Goal: Task Accomplishment & Management: Use online tool/utility

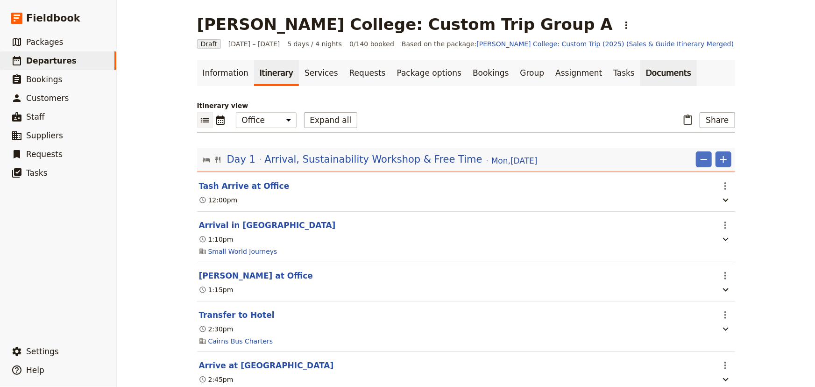
click at [640, 75] on link "Documents" at bounding box center [668, 73] width 57 height 26
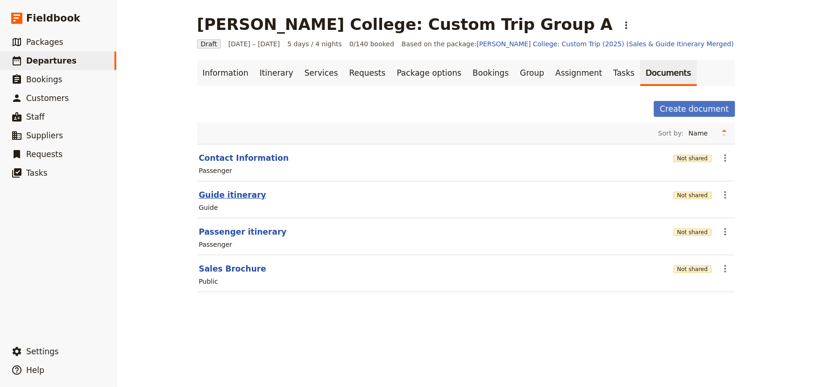
click at [238, 197] on button "Guide itinerary" at bounding box center [232, 194] width 67 height 11
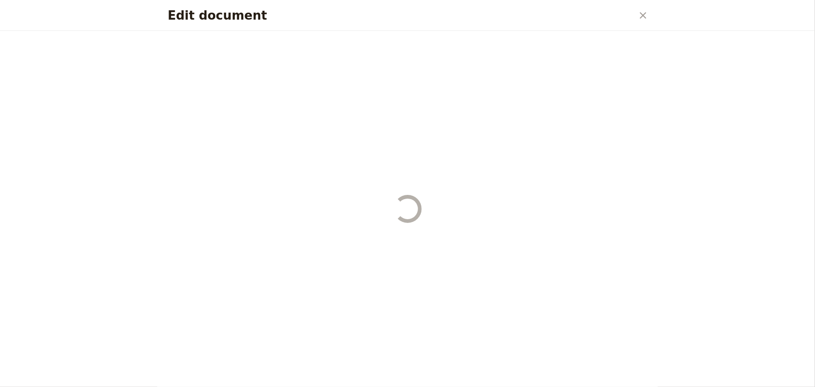
select select "STAFF"
select select "RUN_SHEET"
select select "DEFAULT"
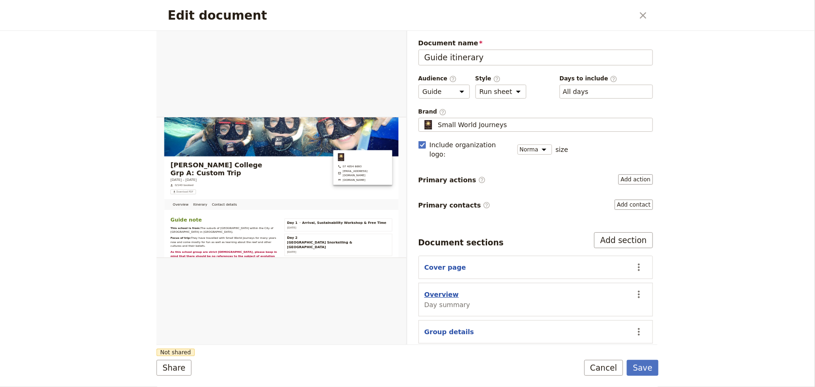
click at [443, 290] on button "Overview" at bounding box center [442, 294] width 35 height 9
select select "DAY_SUMMARY"
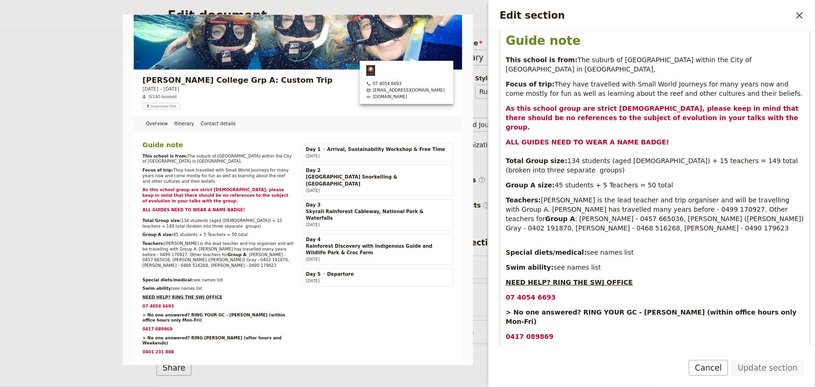
scroll to position [291, 0]
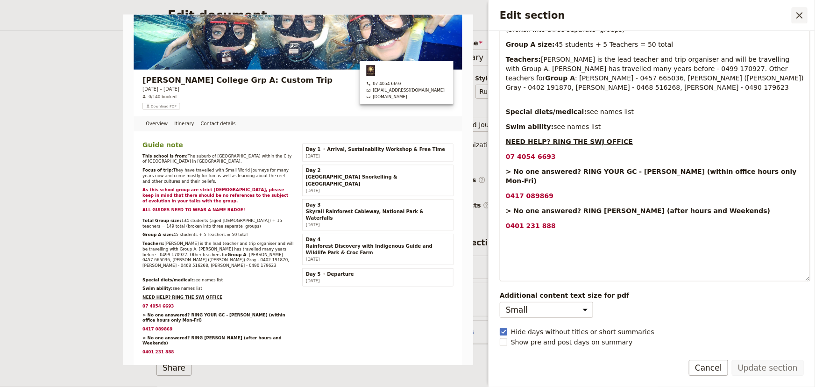
click at [797, 17] on icon "Close drawer" at bounding box center [799, 15] width 11 height 11
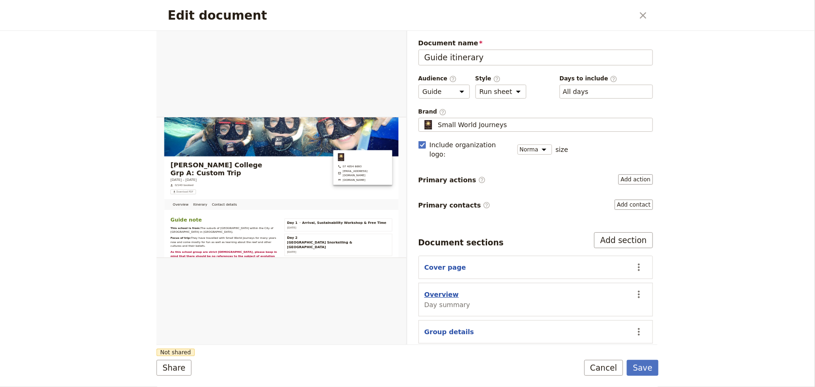
click at [434, 290] on button "Overview" at bounding box center [442, 294] width 35 height 9
select select "DAY_SUMMARY"
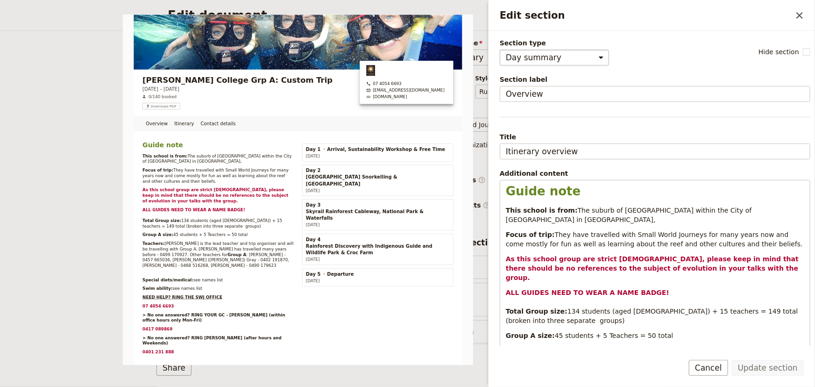
click at [579, 58] on select "Cover page Day summary Itinerary Group details Contact details Suppliers and se…" at bounding box center [554, 58] width 109 height 16
click at [658, 55] on div "Section type Cover page Day summary Itinerary Group details Contact details Sup…" at bounding box center [655, 51] width 311 height 27
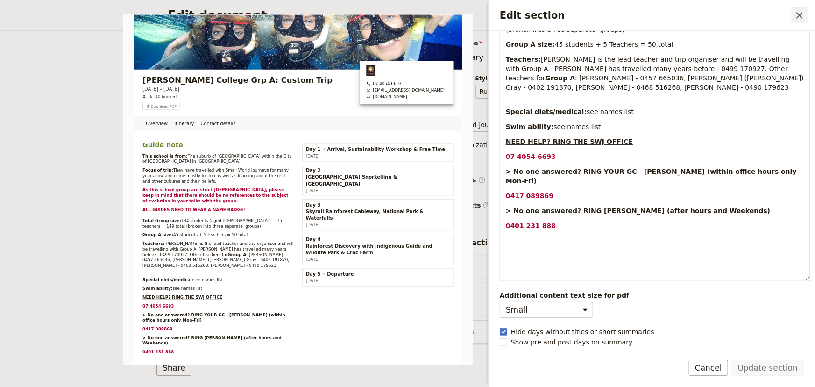
click at [799, 20] on icon "Close drawer" at bounding box center [799, 15] width 11 height 11
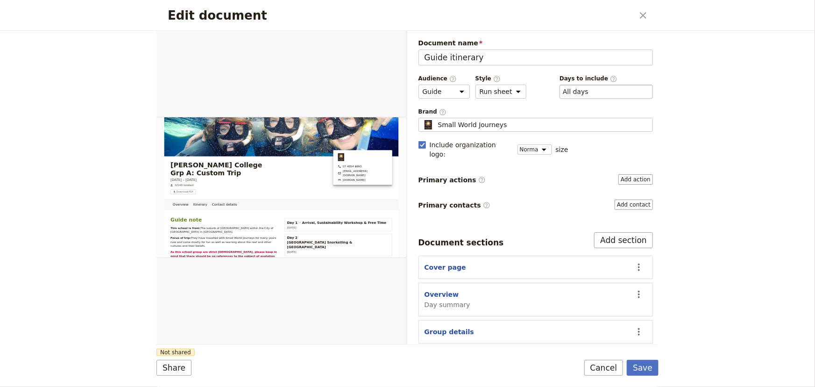
click at [607, 90] on div "​ All days 1, 2, 3, 4, 5" at bounding box center [606, 92] width 93 height 14
click at [589, 90] on button "​ All days" at bounding box center [576, 91] width 26 height 9
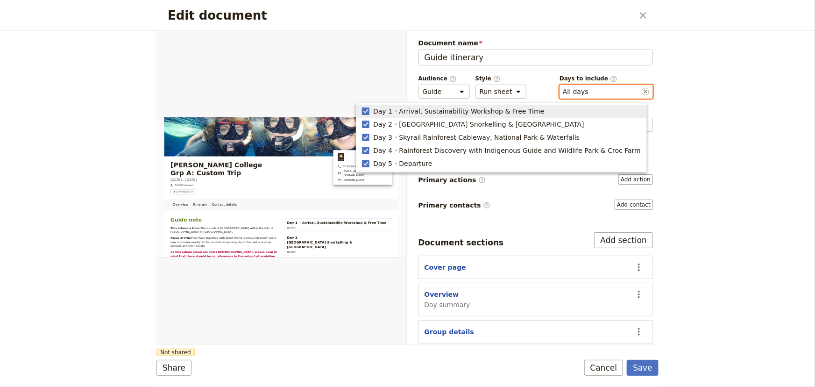
click at [370, 108] on rect "button" at bounding box center [366, 110] width 7 height 7
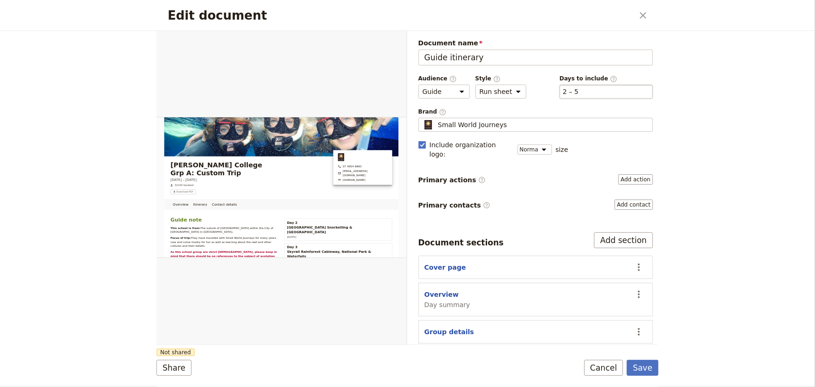
click at [590, 91] on div "​ 2 – 5 2, 3, 4, 5" at bounding box center [606, 92] width 93 height 14
click at [579, 91] on button "​ 2 – 5" at bounding box center [571, 91] width 16 height 9
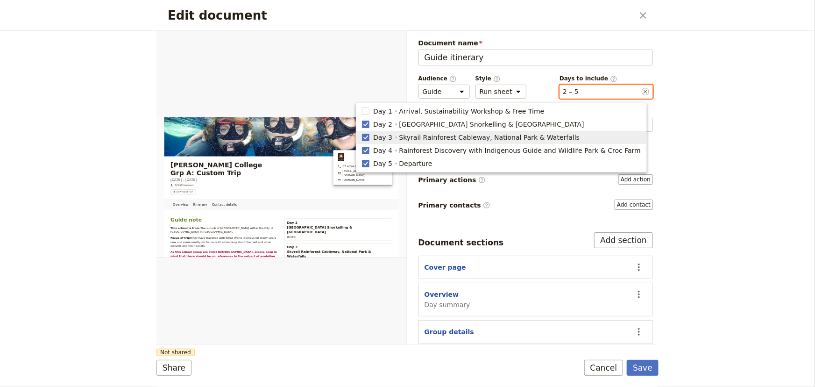
click at [392, 139] on span "Day 3" at bounding box center [382, 137] width 19 height 9
type input "2, 4, 5"
checkbox input "false"
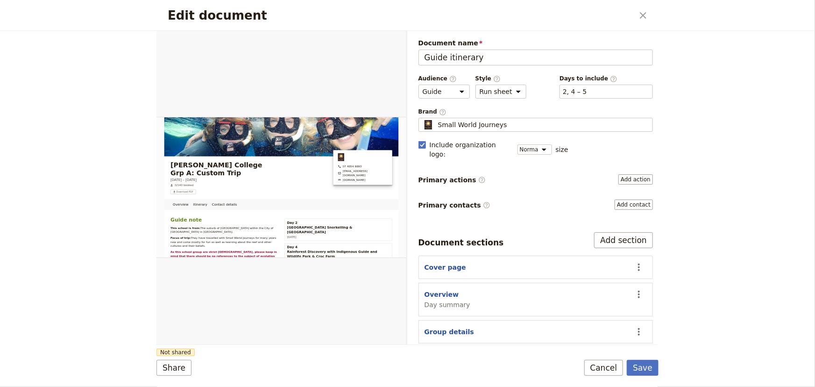
click at [679, 100] on div "Edit document ​ Overview Itinerary Contact details Web PDF ​ Document name Guid…" at bounding box center [407, 193] width 815 height 387
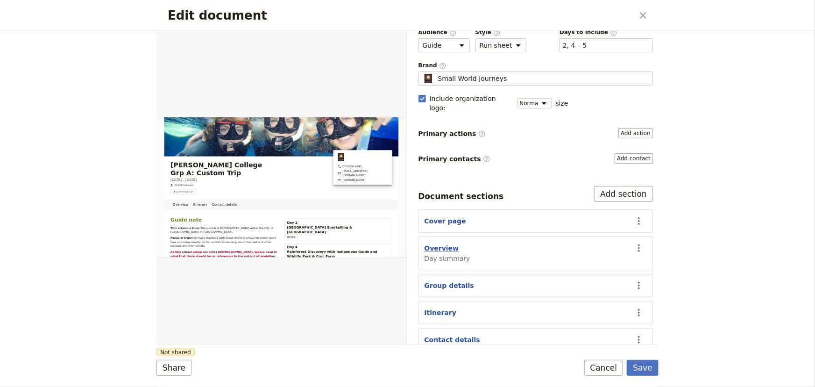
click at [445, 243] on button "Overview" at bounding box center [442, 247] width 35 height 9
select select "DAY_SUMMARY"
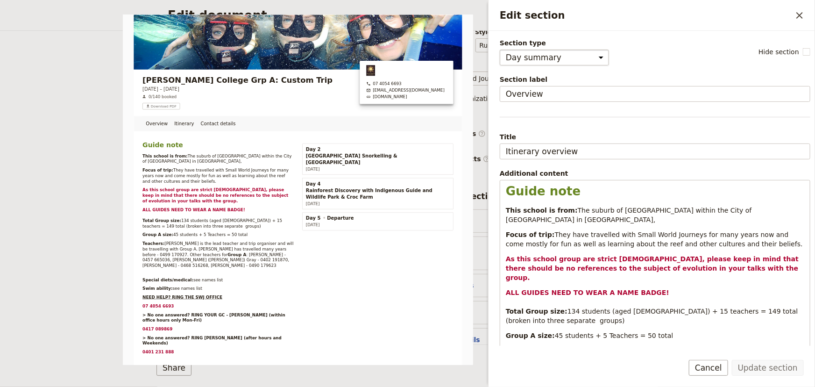
click at [533, 61] on select "Cover page Day summary Itinerary Group details Contact details Suppliers and se…" at bounding box center [554, 58] width 109 height 16
click at [655, 64] on div "Section type Cover page Day summary Itinerary Group details Contact details Sup…" at bounding box center [655, 51] width 311 height 27
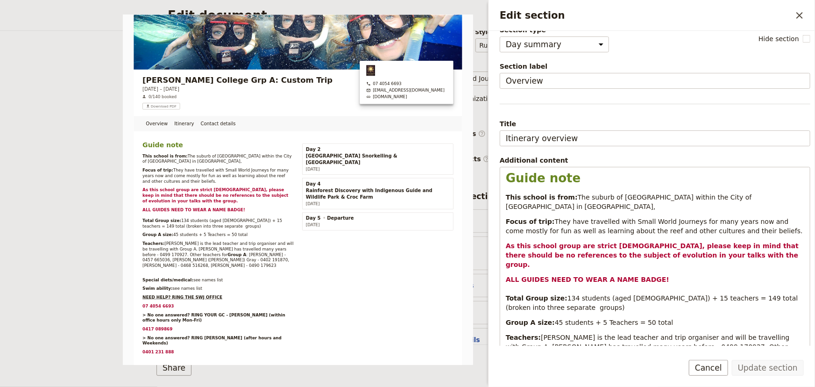
scroll to position [0, 0]
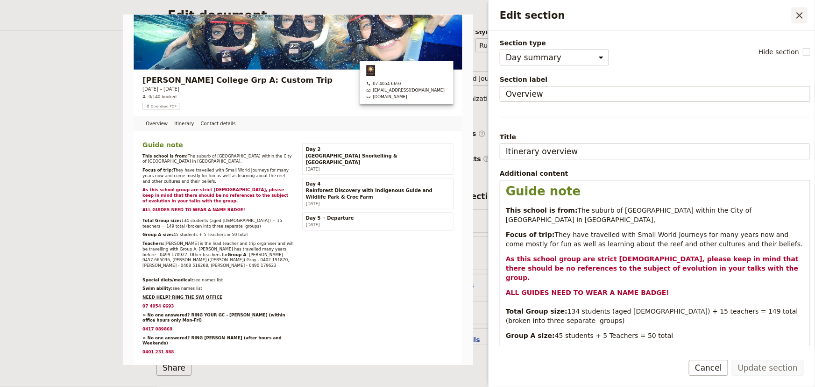
click at [795, 16] on icon "Close drawer" at bounding box center [799, 15] width 11 height 11
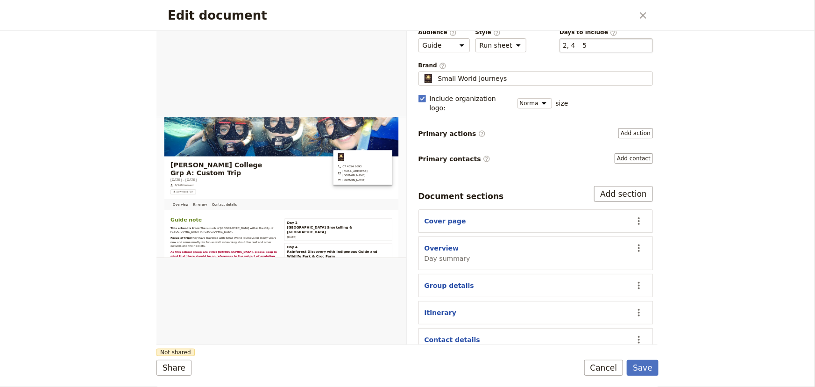
click at [595, 46] on div "​ 2, 4 – 5 2, 4, 5" at bounding box center [606, 45] width 93 height 14
click at [587, 46] on button "​ 2, 4 – 5" at bounding box center [575, 45] width 24 height 9
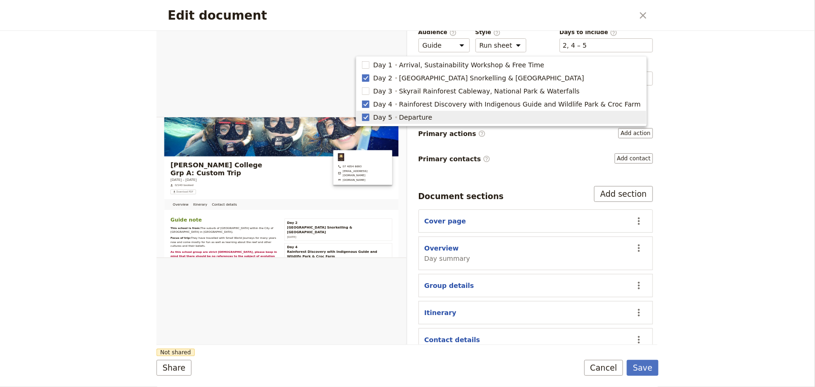
click at [719, 205] on div "Edit document ​ Overview Itinerary Contact details Web PDF ​ Document name Guid…" at bounding box center [407, 193] width 815 height 387
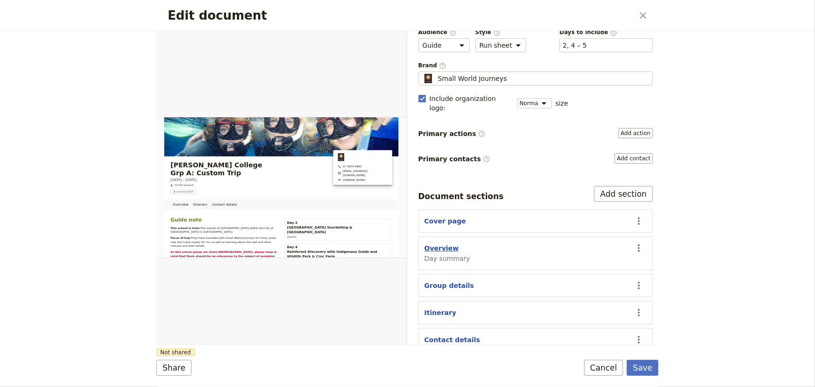
click at [440, 243] on button "Overview" at bounding box center [442, 247] width 35 height 9
select select "DAY_SUMMARY"
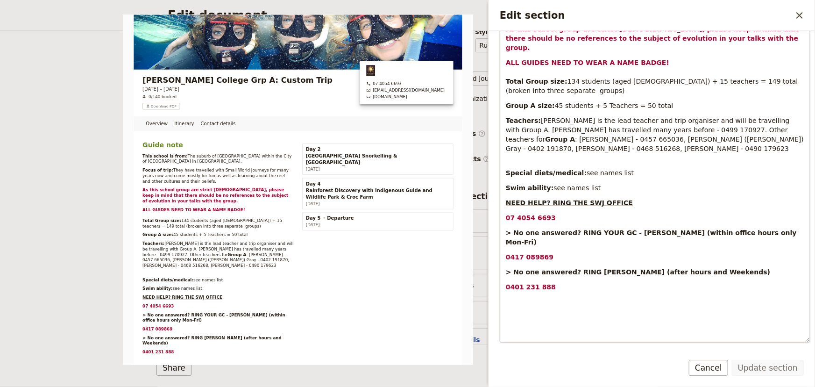
scroll to position [291, 0]
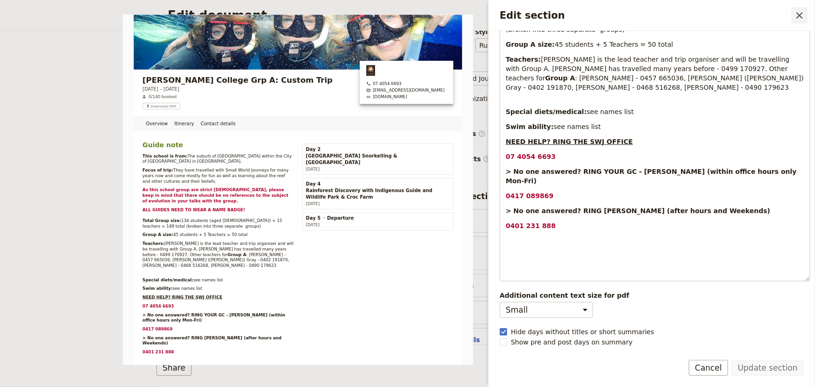
click at [802, 20] on icon "Close drawer" at bounding box center [799, 15] width 11 height 11
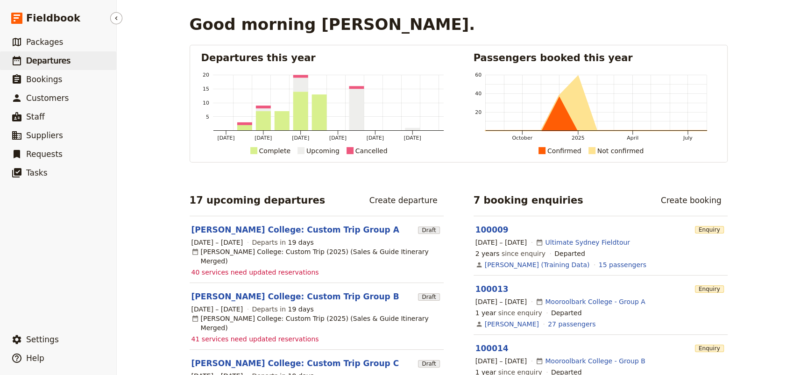
click at [41, 64] on span "Departures" at bounding box center [48, 60] width 44 height 9
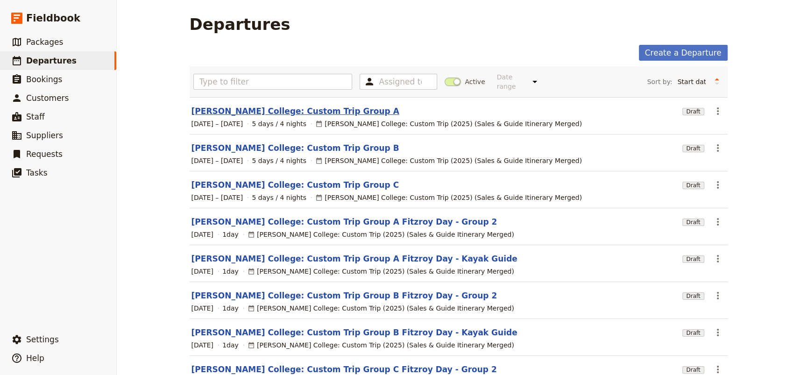
click at [305, 106] on link "[PERSON_NAME] College: Custom Trip Group A" at bounding box center [296, 111] width 208 height 11
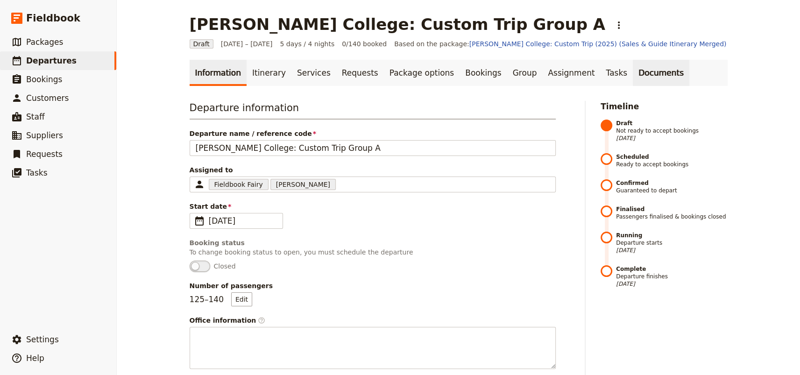
click at [633, 72] on link "Documents" at bounding box center [661, 73] width 57 height 26
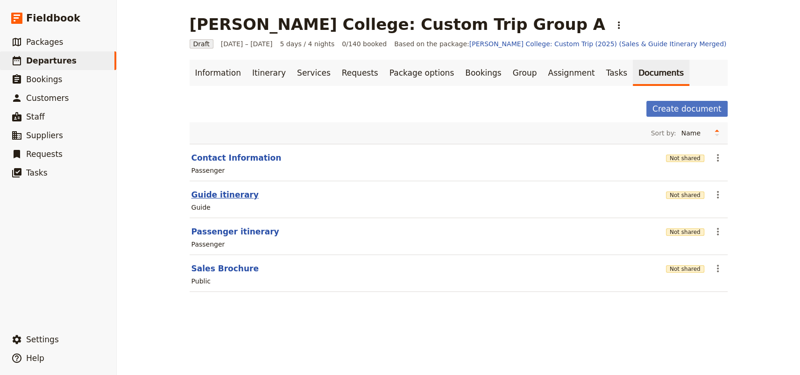
click at [229, 196] on button "Guide itinerary" at bounding box center [225, 194] width 67 height 11
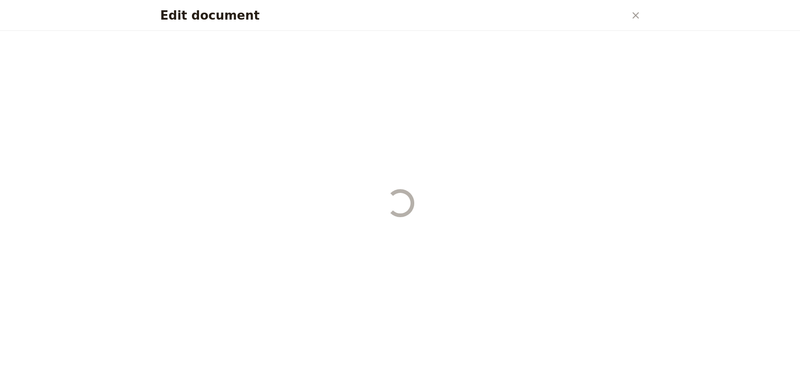
select select "STAFF"
select select "RUN_SHEET"
select select "DEFAULT"
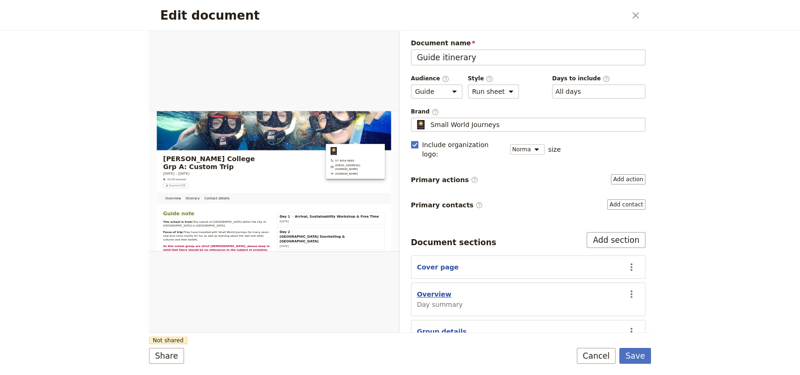
click at [426, 290] on button "Overview" at bounding box center [434, 294] width 35 height 9
select select "DAY_SUMMARY"
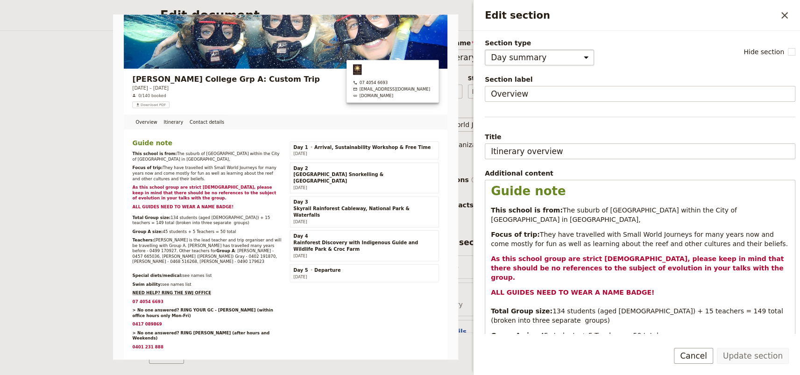
click at [550, 59] on select "Cover page Day summary Itinerary Group details Contact details Suppliers and se…" at bounding box center [539, 58] width 109 height 16
click at [787, 16] on icon "Close drawer" at bounding box center [784, 15] width 11 height 11
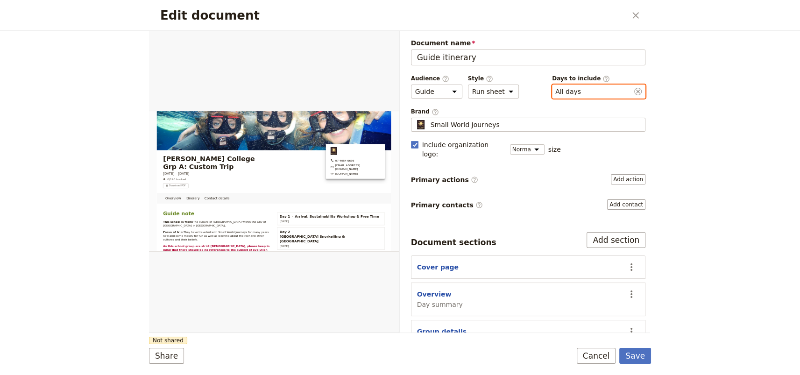
click at [560, 93] on button "​ All days" at bounding box center [568, 91] width 26 height 9
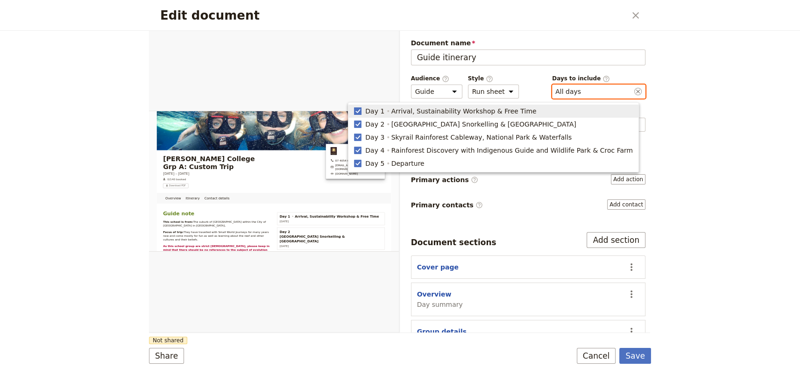
click at [362, 112] on rect "button" at bounding box center [358, 110] width 7 height 7
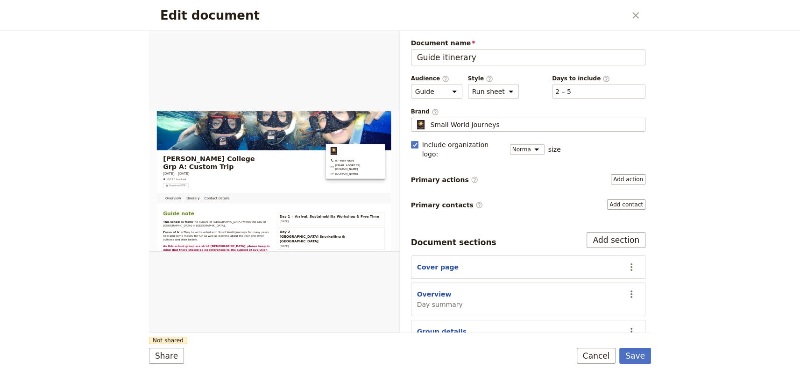
type input "2, 3, 4, 5"
click at [435, 290] on button "Overview" at bounding box center [434, 294] width 35 height 9
select select "DAY_SUMMARY"
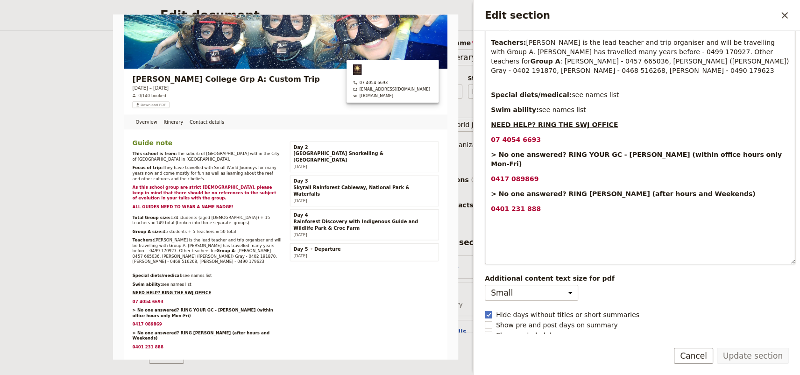
scroll to position [313, 0]
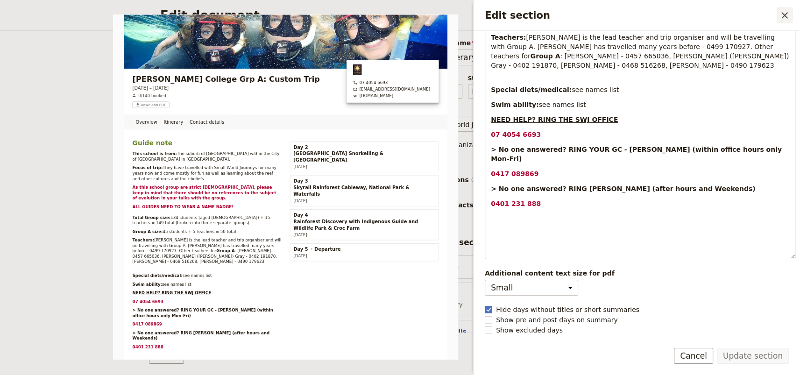
click at [785, 12] on icon "Close drawer" at bounding box center [784, 15] width 11 height 11
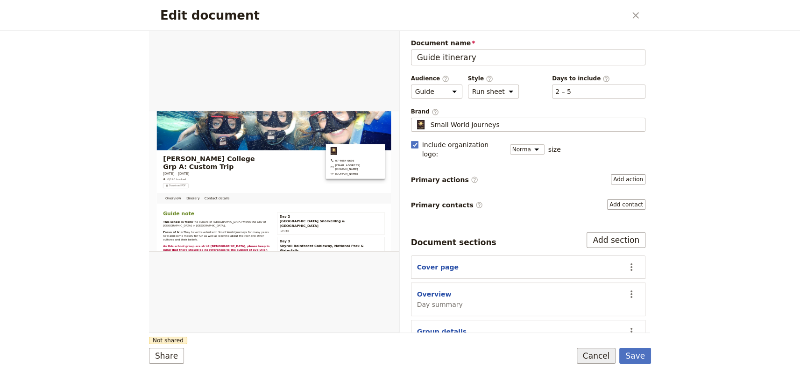
click at [597, 354] on button "Cancel" at bounding box center [596, 356] width 39 height 16
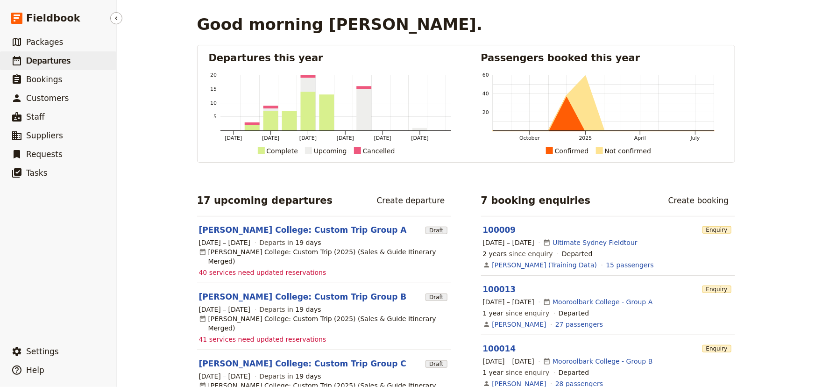
click at [62, 56] on span "Departures" at bounding box center [48, 60] width 44 height 9
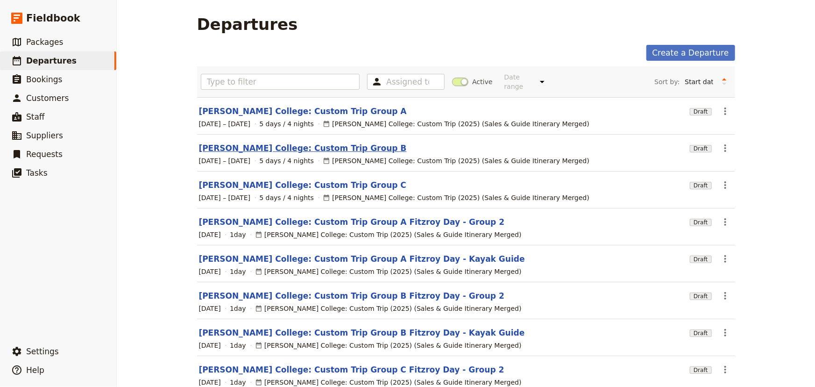
click at [233, 142] on link "[PERSON_NAME] College: Custom Trip Group B" at bounding box center [303, 147] width 208 height 11
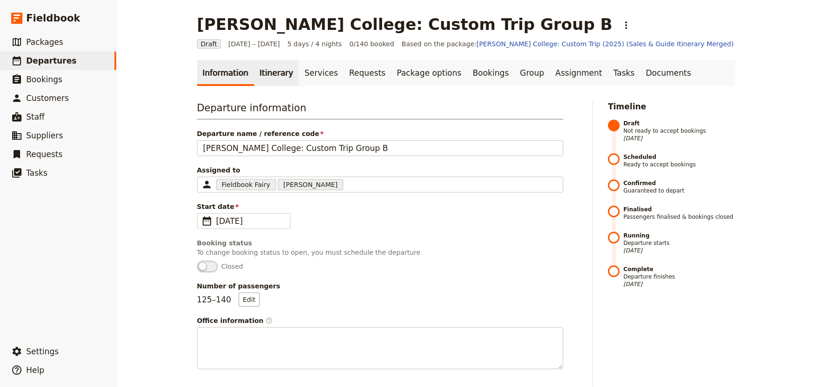
click at [259, 71] on link "Itinerary" at bounding box center [276, 73] width 45 height 26
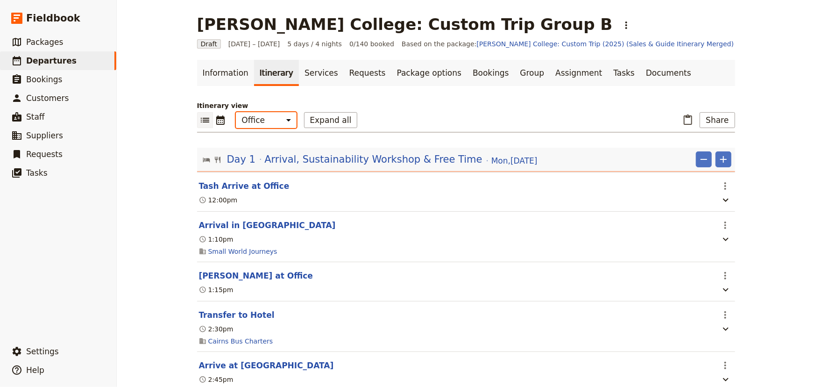
click at [254, 116] on select "Office Guide Passenger Sales" at bounding box center [266, 120] width 61 height 16
select select "PASSENGER"
click at [236, 112] on select "Office Guide Passenger Sales" at bounding box center [266, 120] width 61 height 16
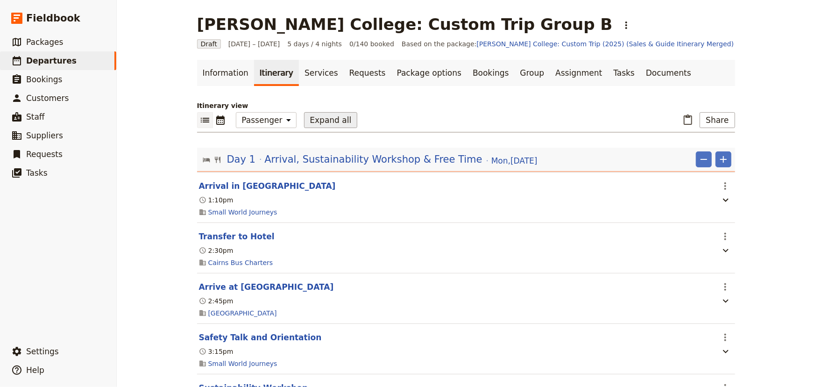
click at [314, 117] on button "Expand all" at bounding box center [331, 120] width 54 height 16
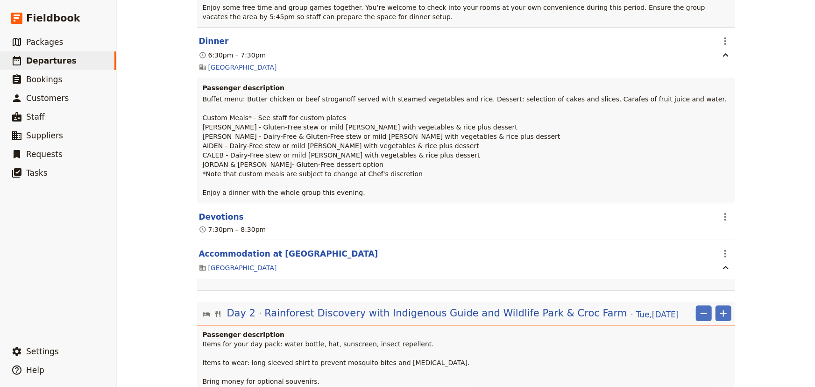
scroll to position [637, 0]
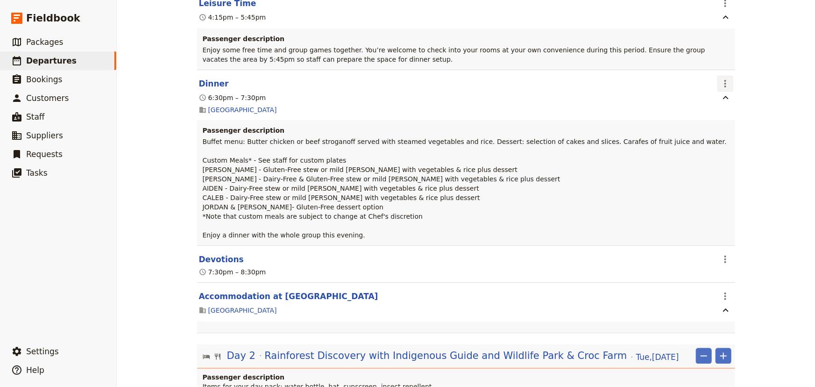
click at [720, 78] on icon "Actions" at bounding box center [725, 83] width 11 height 11
click at [723, 91] on span "Edit this itinerary item" at bounding box center [756, 95] width 73 height 9
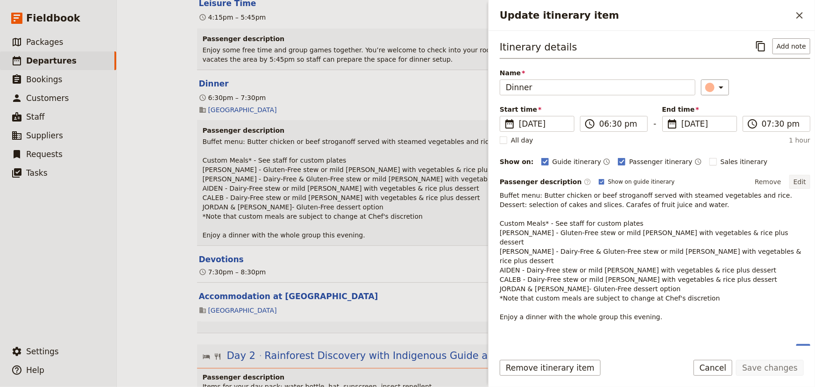
click at [794, 178] on button "Edit" at bounding box center [799, 182] width 21 height 14
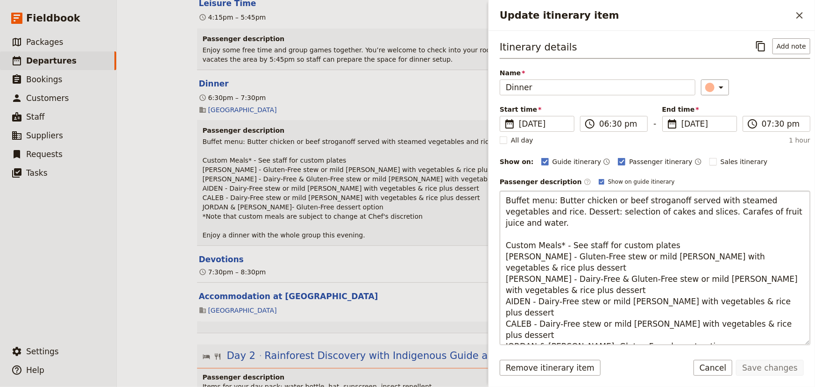
click at [533, 266] on textarea "Buffet menu: Butter chicken or beef stroganoff served with steamed vegetables a…" at bounding box center [655, 268] width 311 height 154
click at [533, 253] on textarea "Buffet menu: Butter chicken or beef stroganoff served with steamed vegetables a…" at bounding box center [655, 268] width 311 height 154
type textarea "Buffet menu: Butter chicken or beef stroganoff served with steamed vegetables a…"
click at [760, 364] on button "Save changes" at bounding box center [770, 368] width 68 height 16
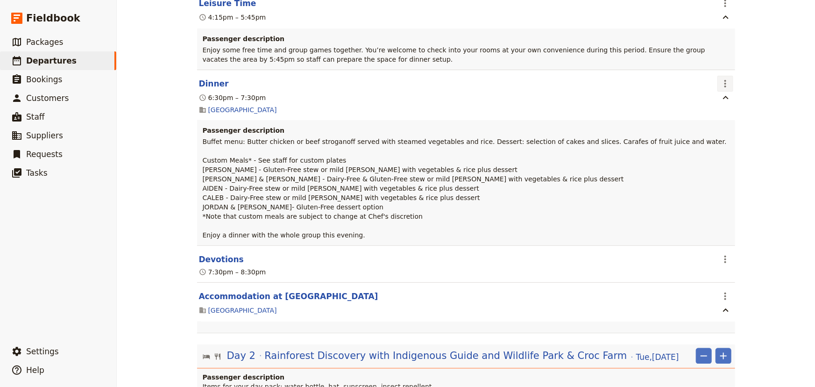
click at [725, 78] on icon "Actions" at bounding box center [725, 83] width 11 height 11
click at [733, 97] on span "Edit this itinerary item" at bounding box center [756, 95] width 73 height 9
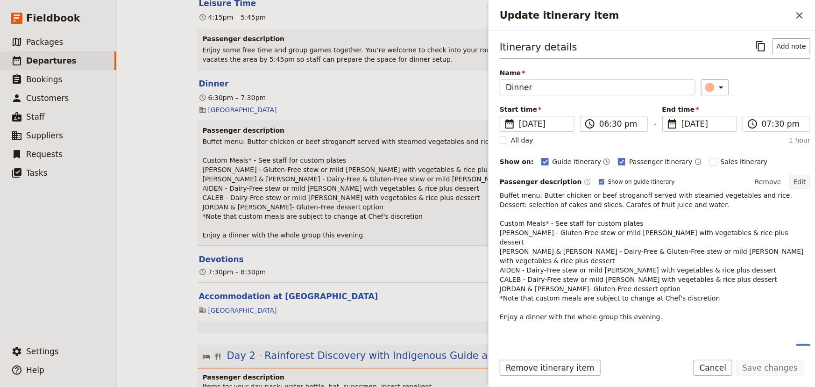
click at [792, 181] on button "Edit" at bounding box center [799, 182] width 21 height 14
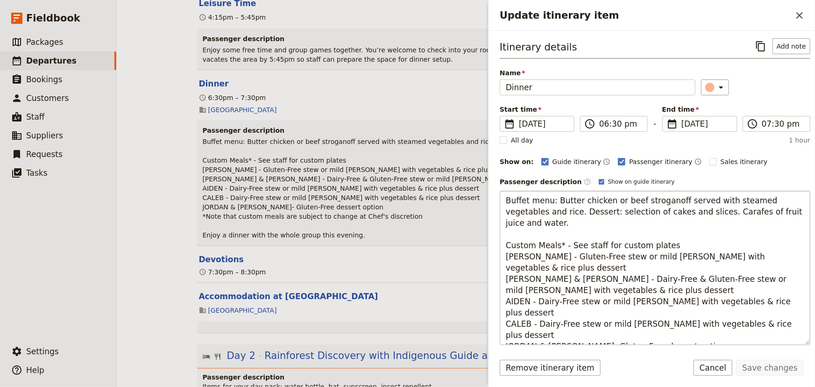
click at [563, 299] on textarea "Buffet menu: Butter chicken or beef stroganoff served with steamed vegetables a…" at bounding box center [655, 268] width 311 height 154
type textarea "Buffet menu: Butter chicken or beef stroganoff served with steamed vegetables a…"
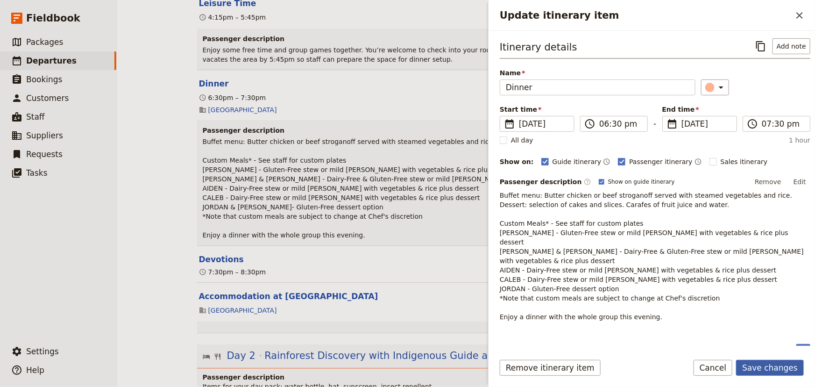
click at [764, 364] on button "Save changes" at bounding box center [770, 368] width 68 height 16
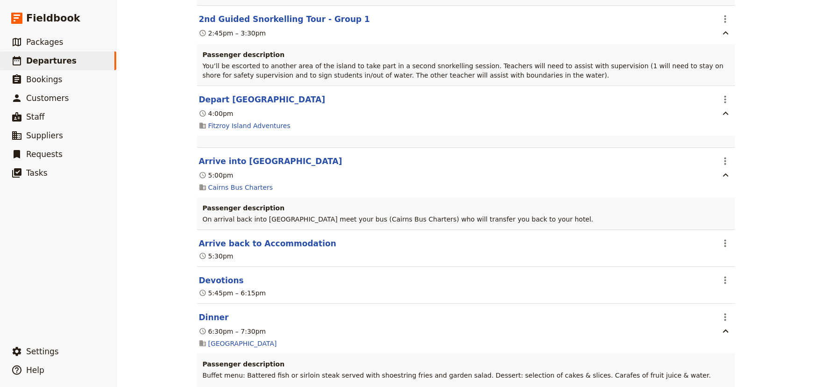
scroll to position [4077, 0]
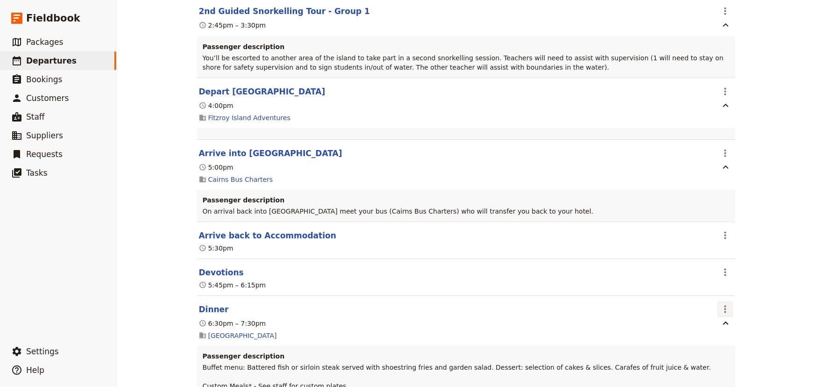
click at [720, 304] on icon "Actions" at bounding box center [725, 309] width 11 height 11
click at [725, 234] on span "Edit this itinerary item" at bounding box center [756, 235] width 73 height 9
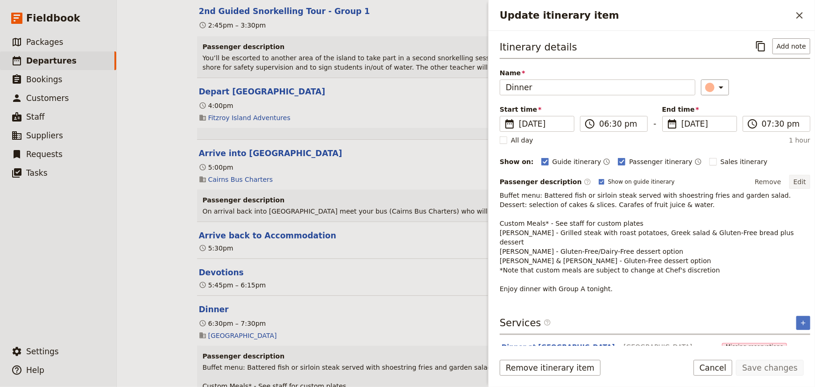
click at [799, 181] on button "Edit" at bounding box center [799, 182] width 21 height 14
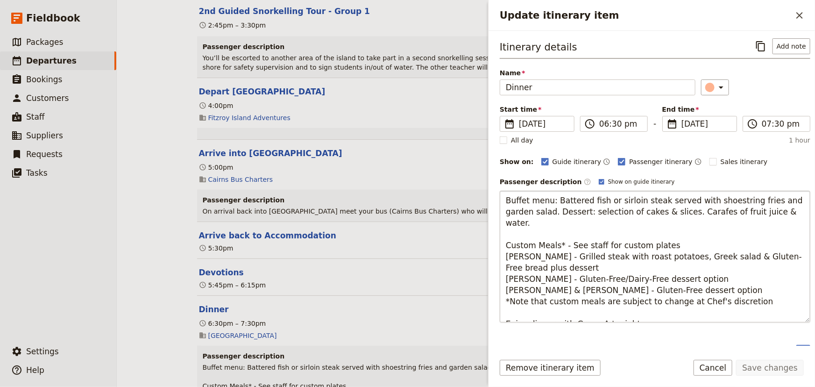
drag, startPoint x: 524, startPoint y: 277, endPoint x: 505, endPoint y: 277, distance: 18.7
click at [505, 277] on textarea "Buffet menu: Battered fish or sirloin steak served with shoestring fries and ga…" at bounding box center [655, 257] width 311 height 132
click at [534, 267] on textarea "Buffet menu: Battered fish or sirloin steak served with shoestring fries and ga…" at bounding box center [655, 257] width 311 height 132
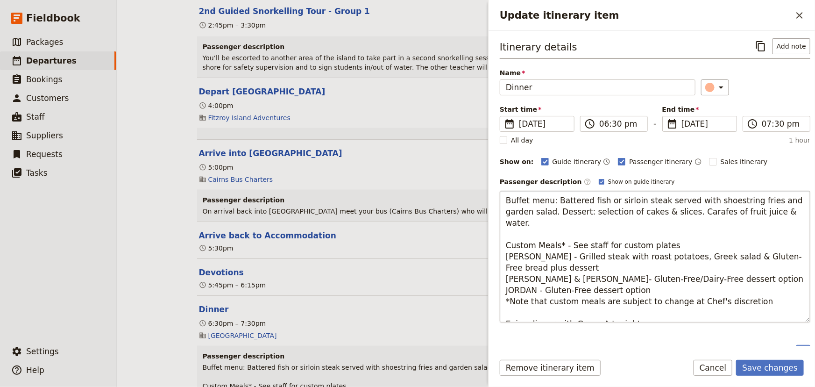
type textarea "Buffet menu: Battered fish or sirloin steak served with shoestring fries and ga…"
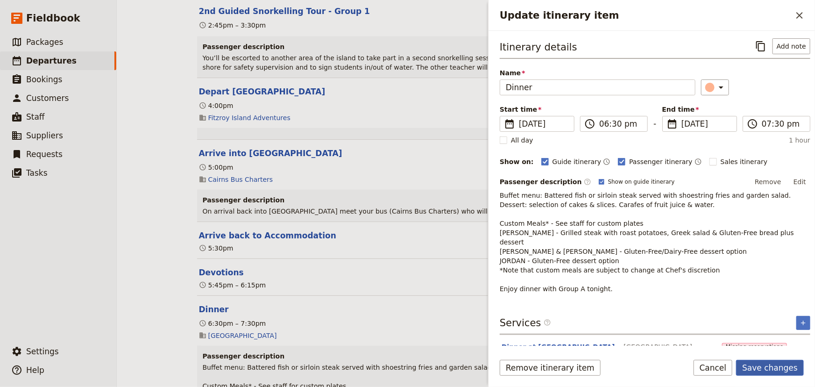
click at [765, 364] on button "Save changes" at bounding box center [770, 368] width 68 height 16
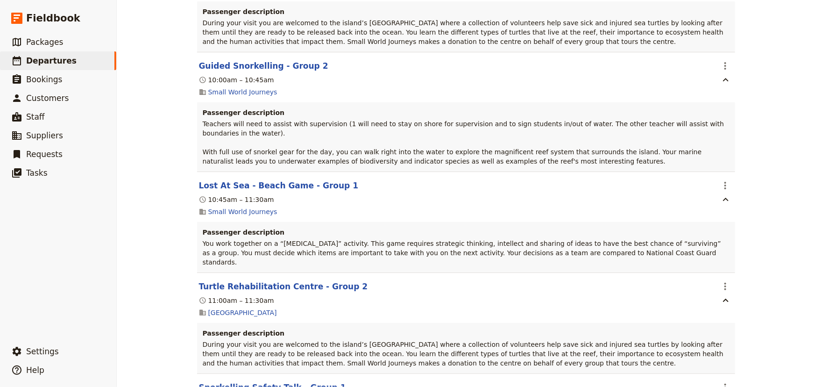
scroll to position [2888, 0]
